Goal: Information Seeking & Learning: Check status

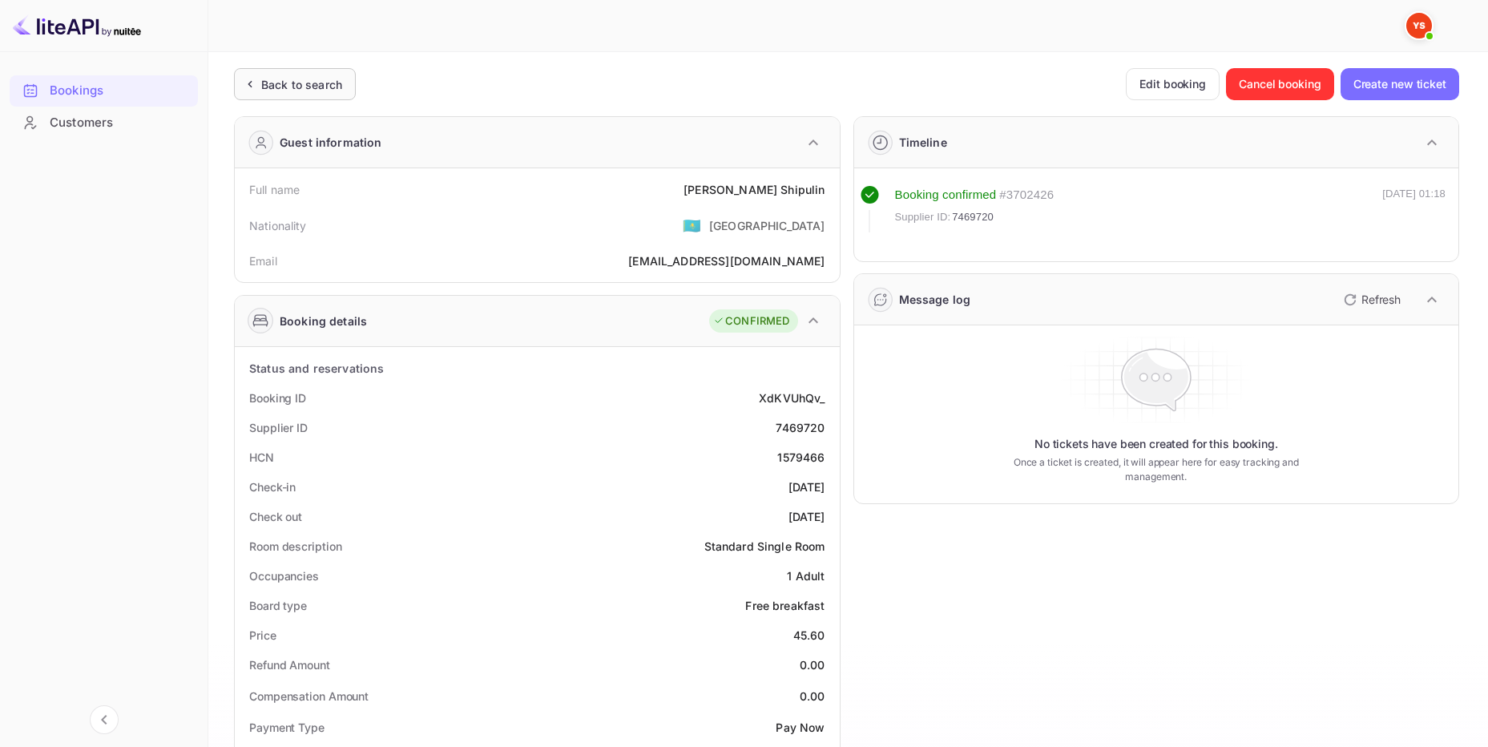
click at [311, 83] on div "Back to search" at bounding box center [301, 84] width 81 height 17
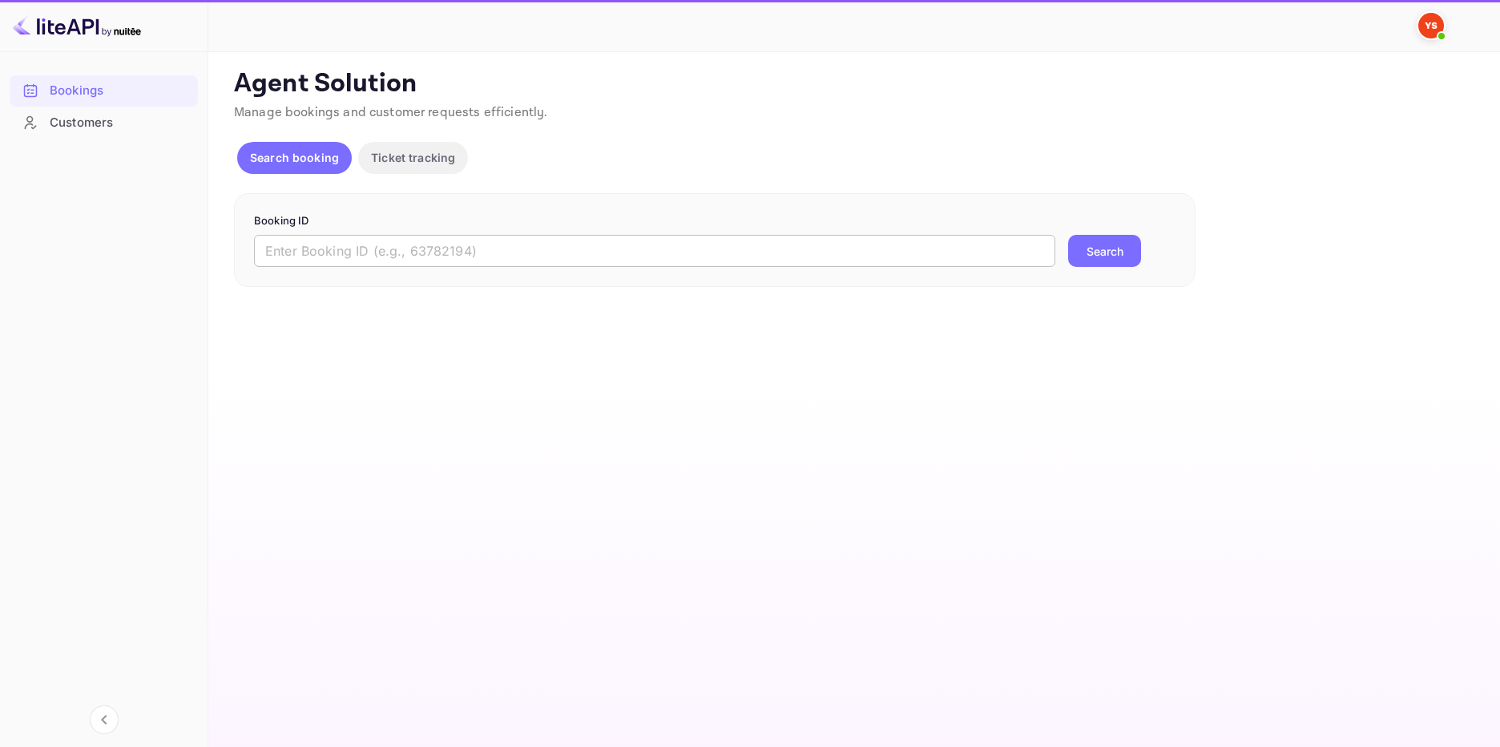
click at [471, 249] on input "text" at bounding box center [654, 251] width 801 height 32
paste input "9382406"
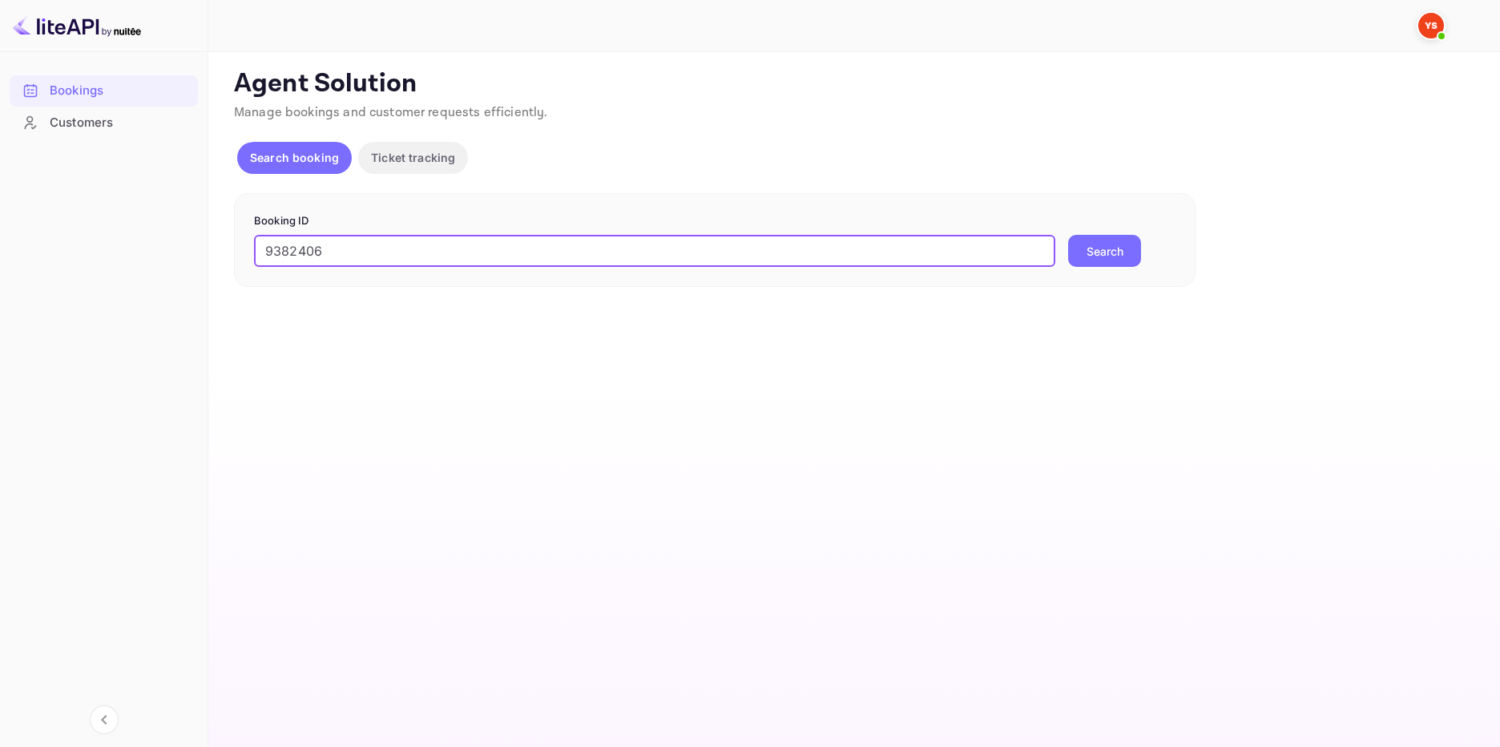
type input "9382406"
click at [1089, 251] on button "Search" at bounding box center [1104, 251] width 73 height 32
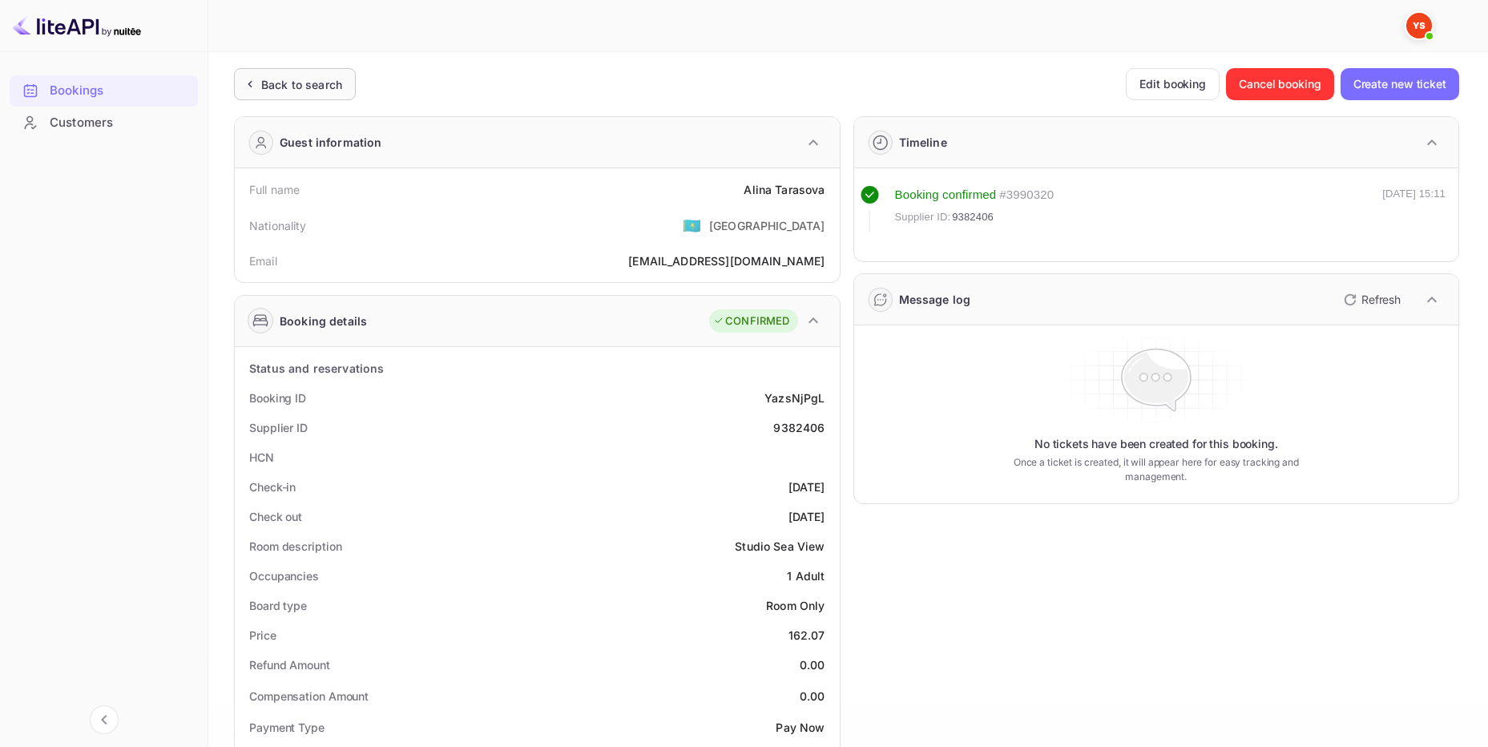
click at [322, 83] on div "Back to search" at bounding box center [301, 84] width 81 height 17
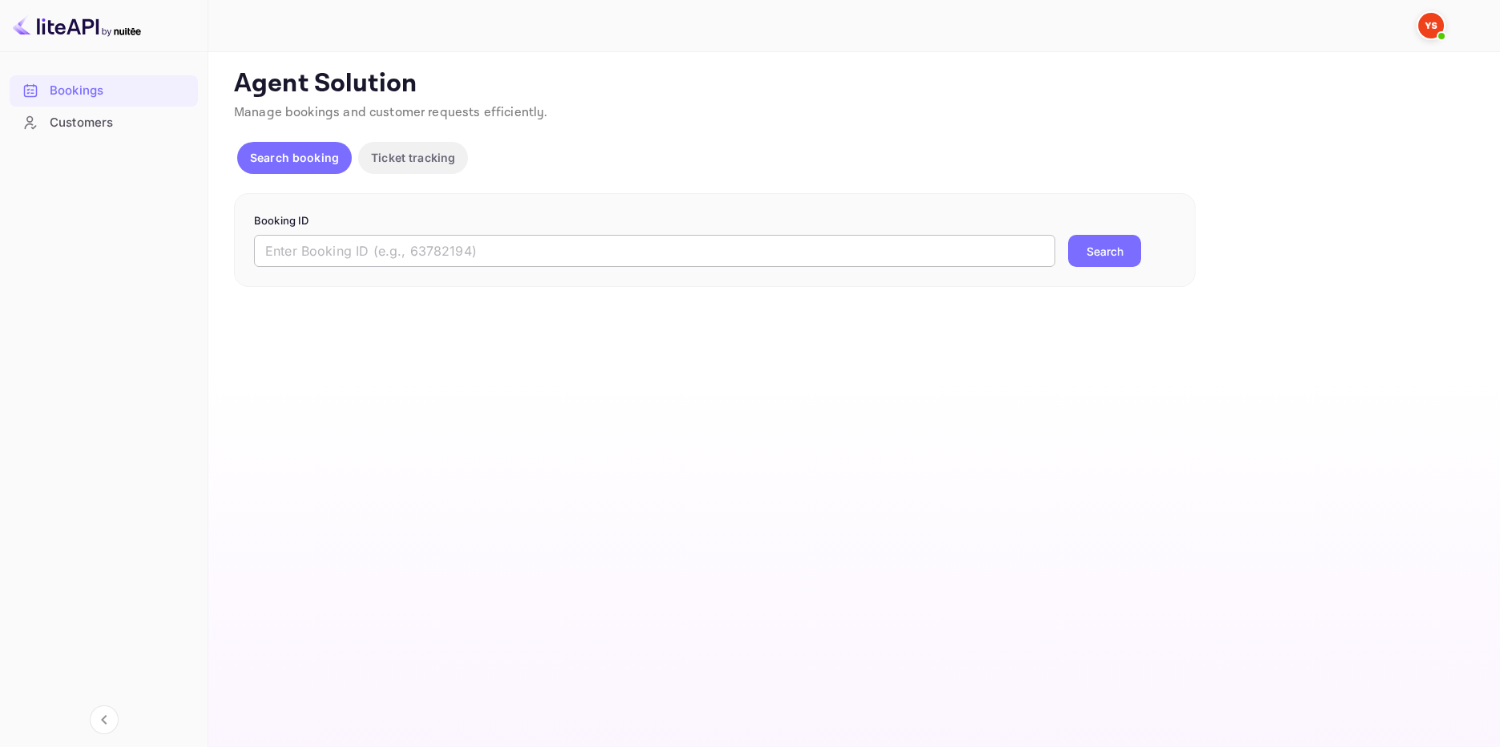
click at [607, 252] on input "text" at bounding box center [654, 251] width 801 height 32
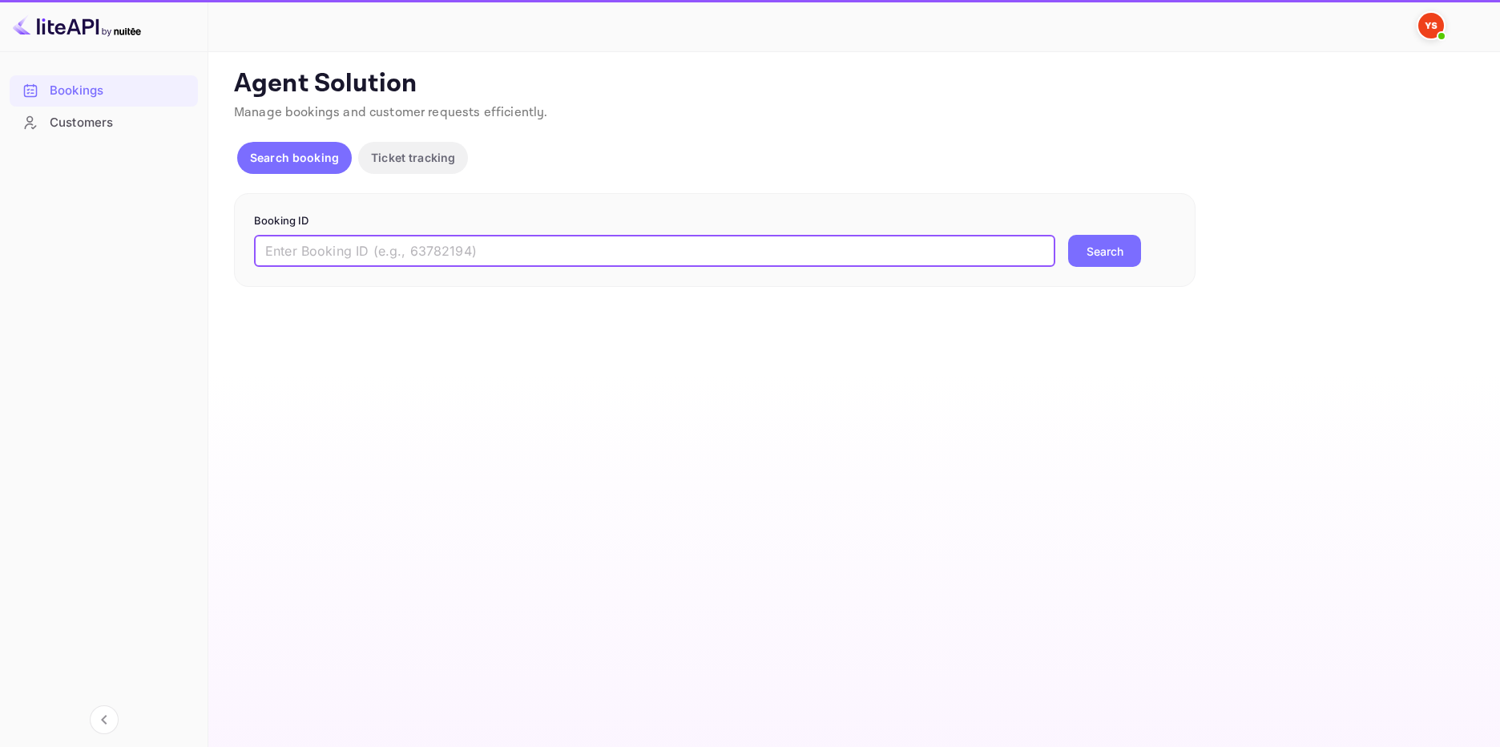
paste input "9803455"
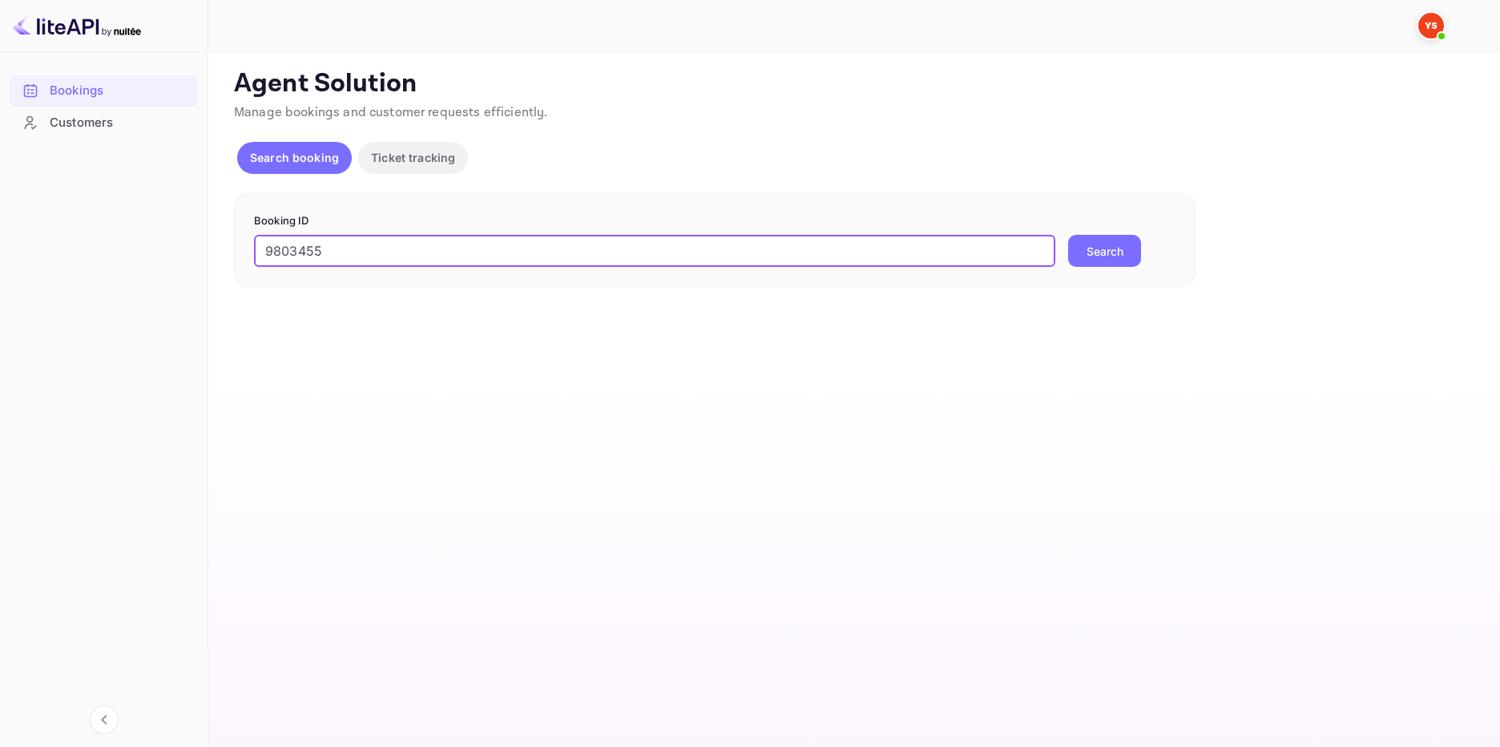
type input "9803455"
click at [1108, 263] on button "Search" at bounding box center [1104, 251] width 73 height 32
